Goal: Check status: Check status

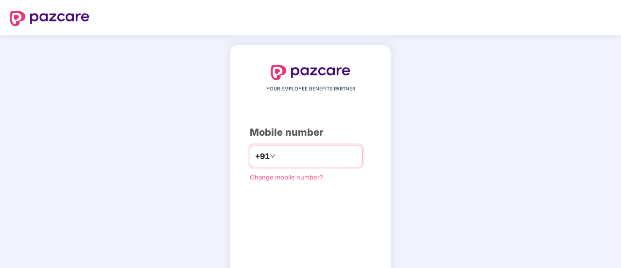
click at [331, 154] on input "number" at bounding box center [318, 156] width 80 height 16
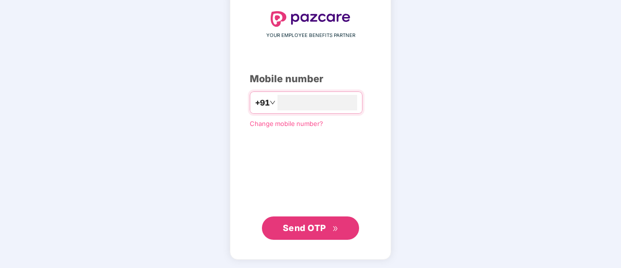
type input "**********"
click at [327, 225] on span "Send OTP" at bounding box center [311, 227] width 56 height 14
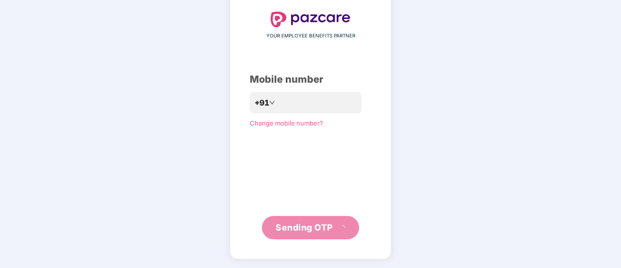
scroll to position [49, 0]
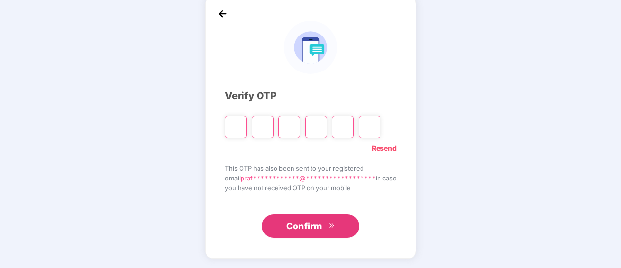
type input "*"
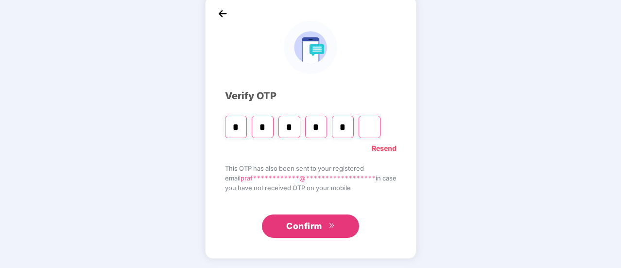
type input "*"
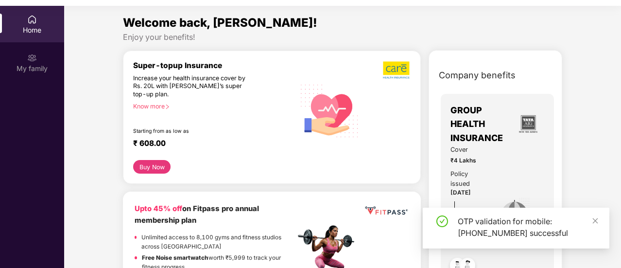
click at [25, 34] on div "Home" at bounding box center [32, 30] width 64 height 10
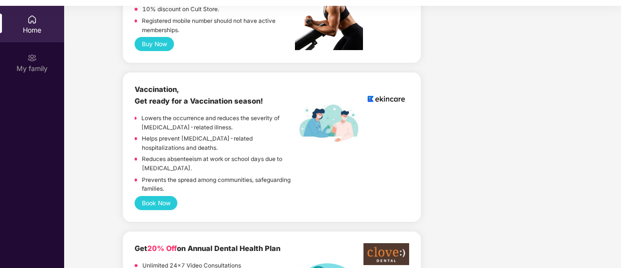
scroll to position [356, 0]
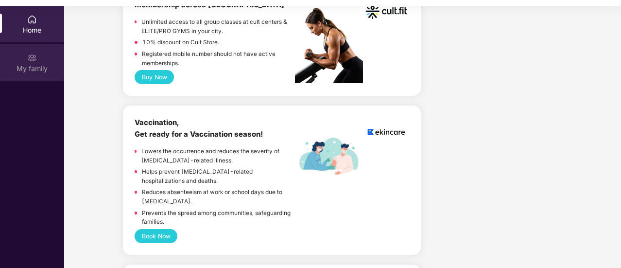
click at [38, 64] on div "My family" at bounding box center [32, 69] width 64 height 10
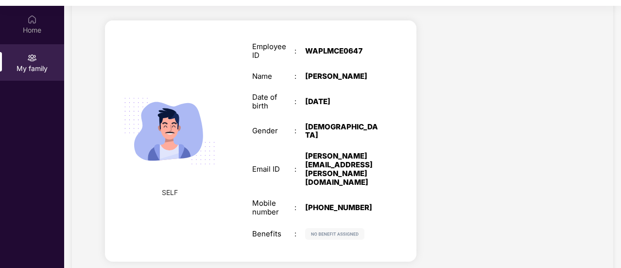
scroll to position [0, 0]
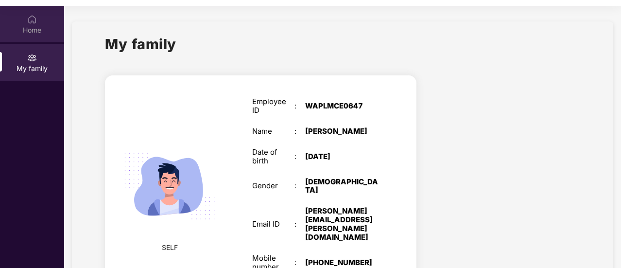
click at [32, 35] on div "Home" at bounding box center [32, 24] width 64 height 36
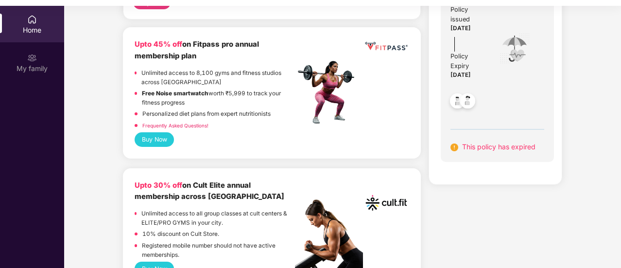
scroll to position [135, 0]
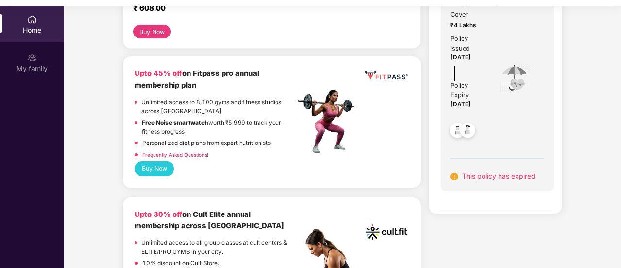
click at [498, 179] on span "This policy has expired" at bounding box center [498, 176] width 73 height 8
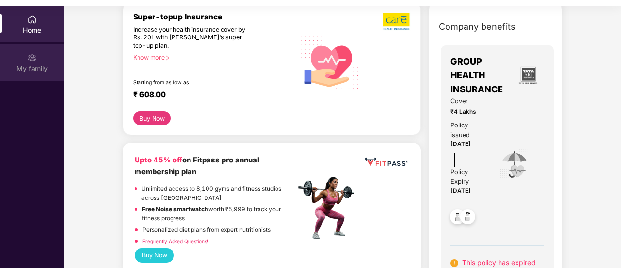
click at [38, 71] on div "My family" at bounding box center [32, 69] width 64 height 10
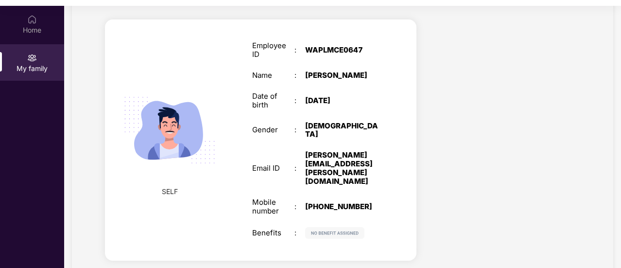
scroll to position [55, 0]
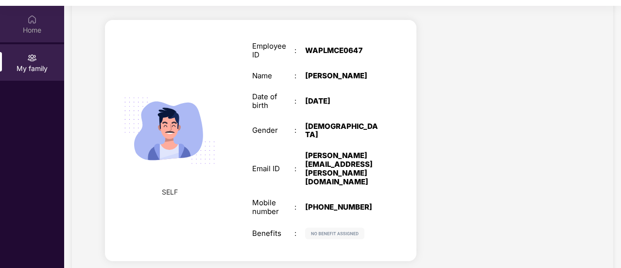
click at [40, 23] on div "Home" at bounding box center [32, 24] width 64 height 36
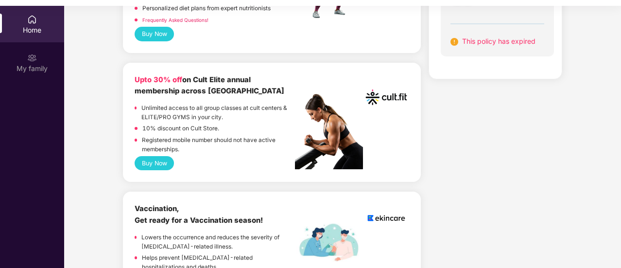
scroll to position [0, 0]
